Goal: Download file/media

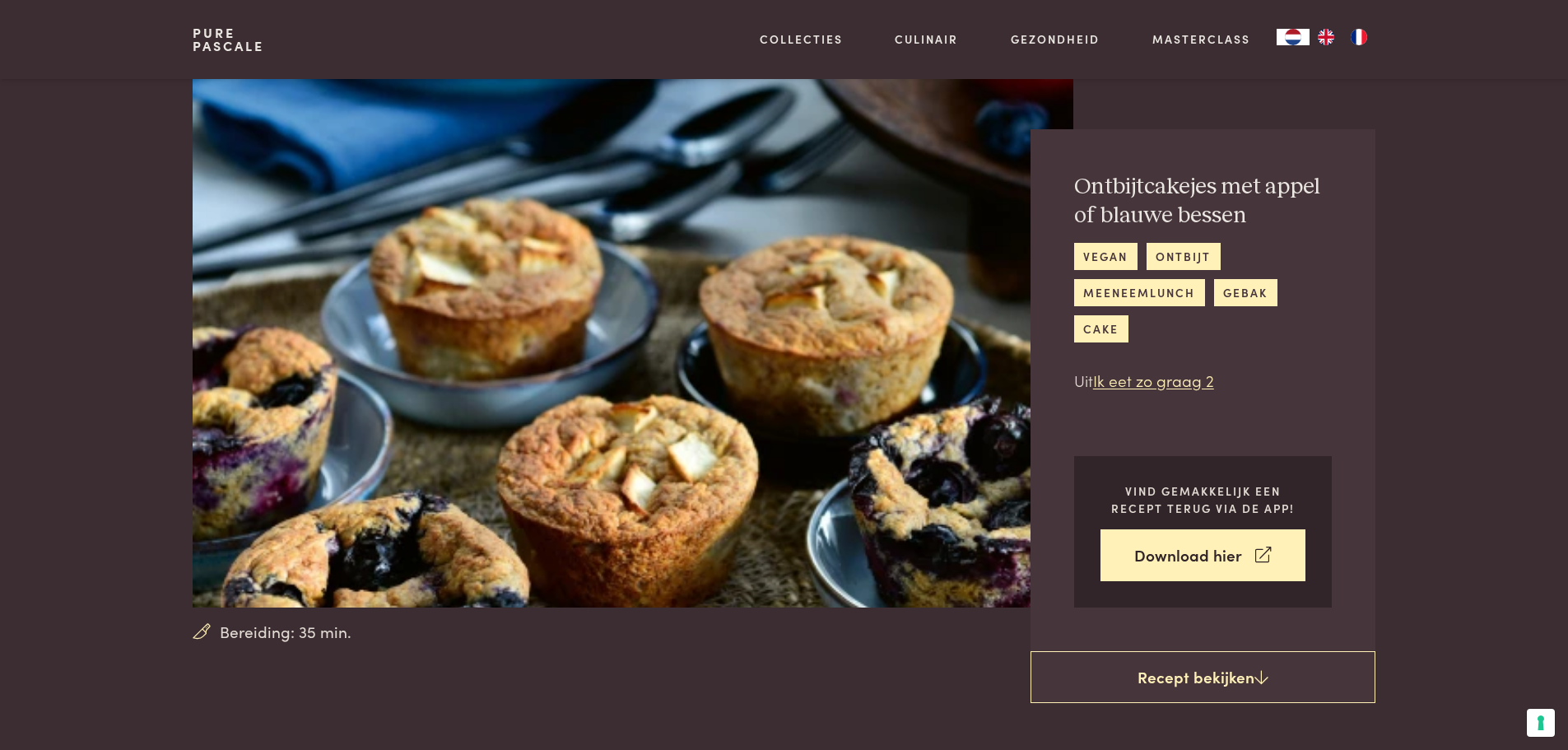
scroll to position [165, 0]
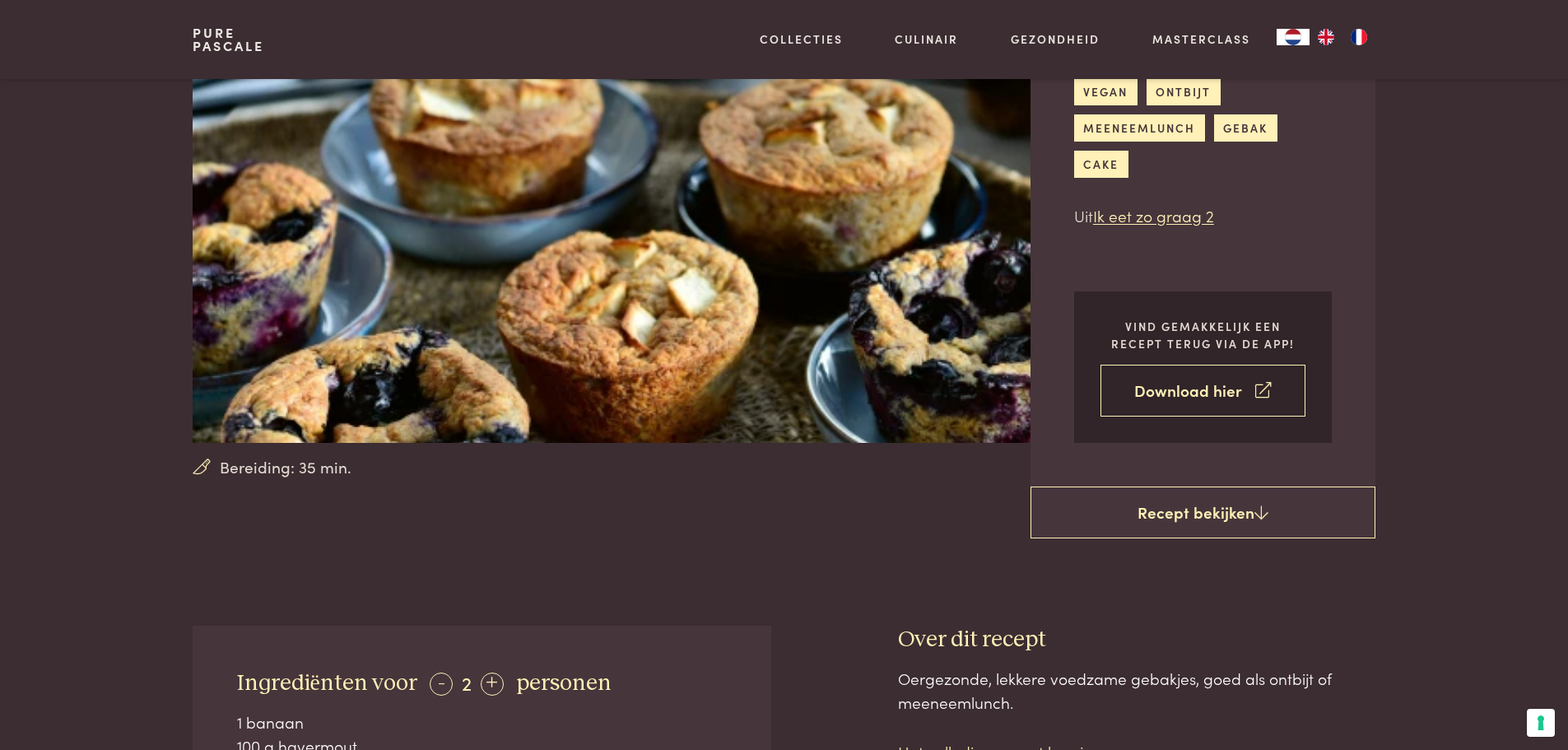
click at [1171, 390] on link "Download hier" at bounding box center [1202, 390] width 205 height 52
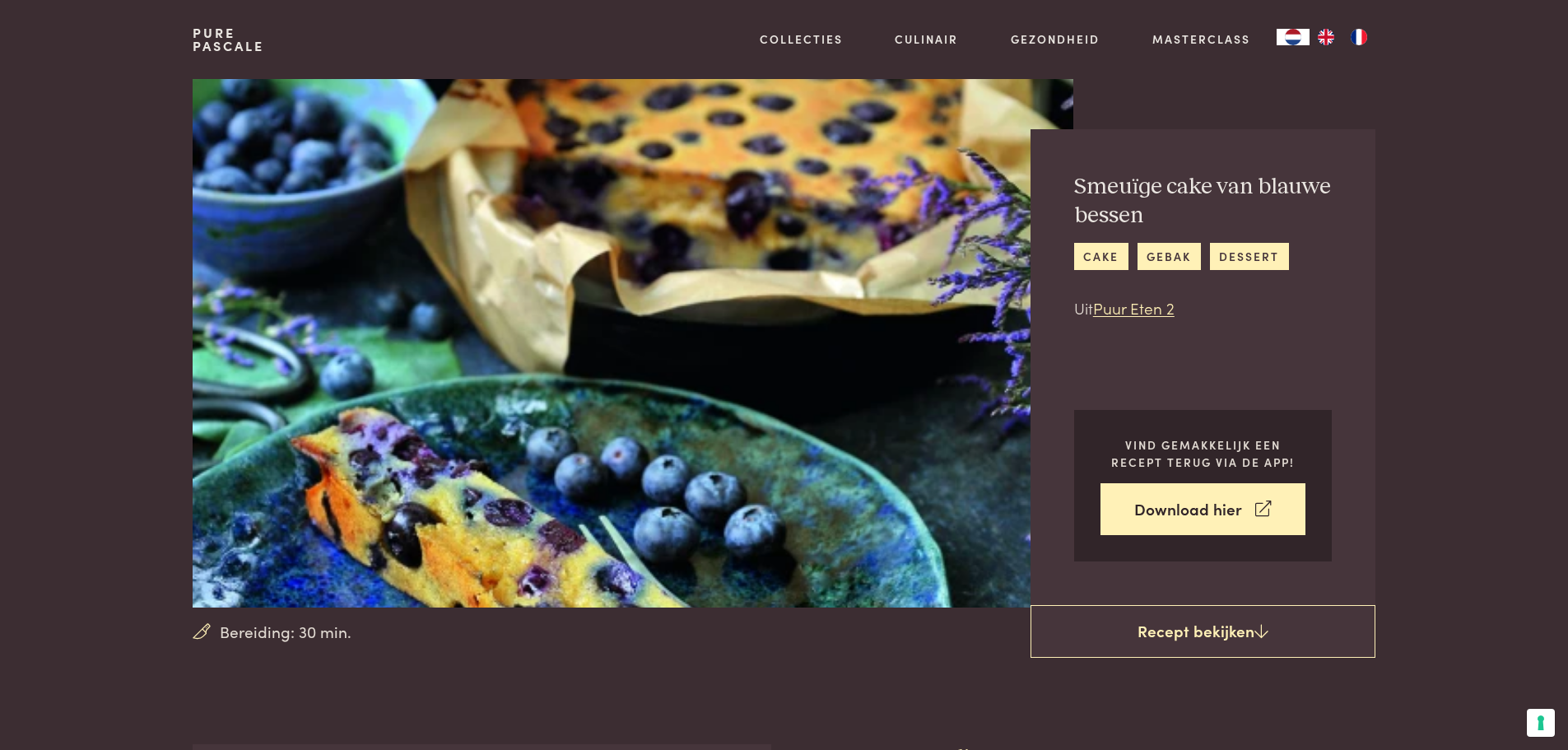
scroll to position [329, 0]
